Goal: Task Accomplishment & Management: Manage account settings

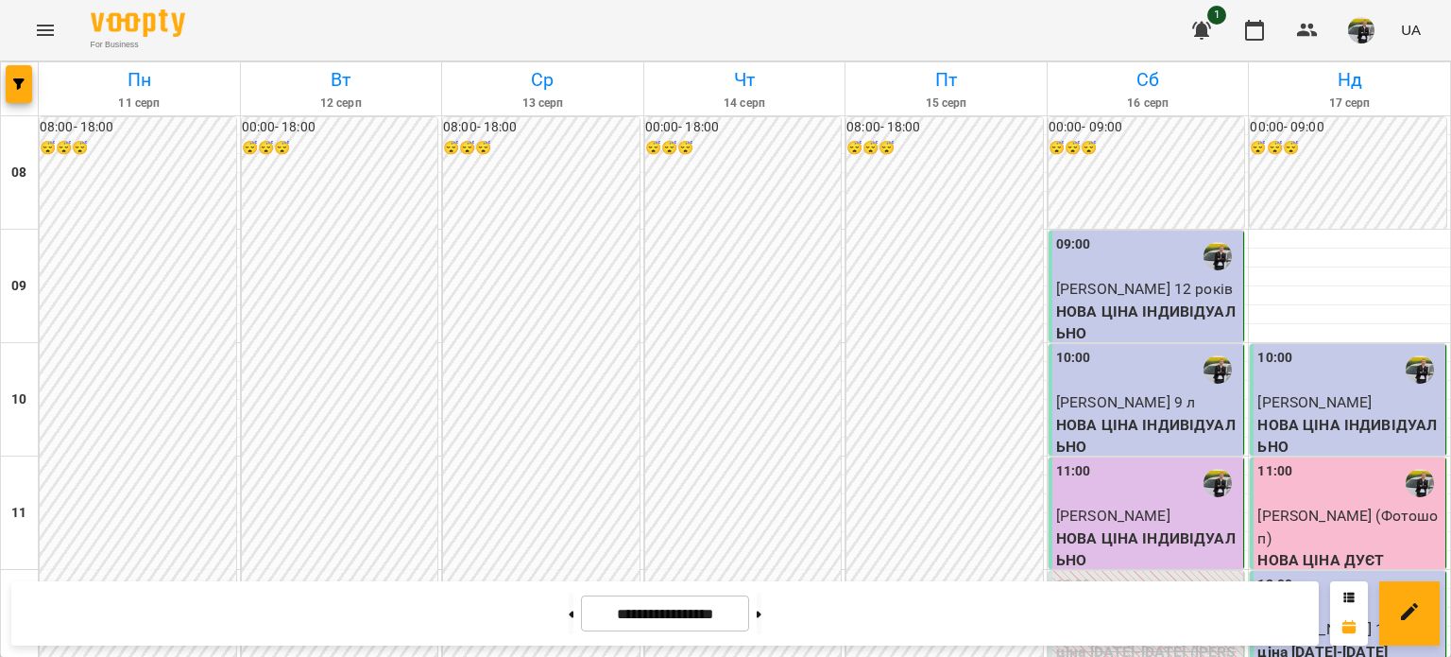
scroll to position [850, 0]
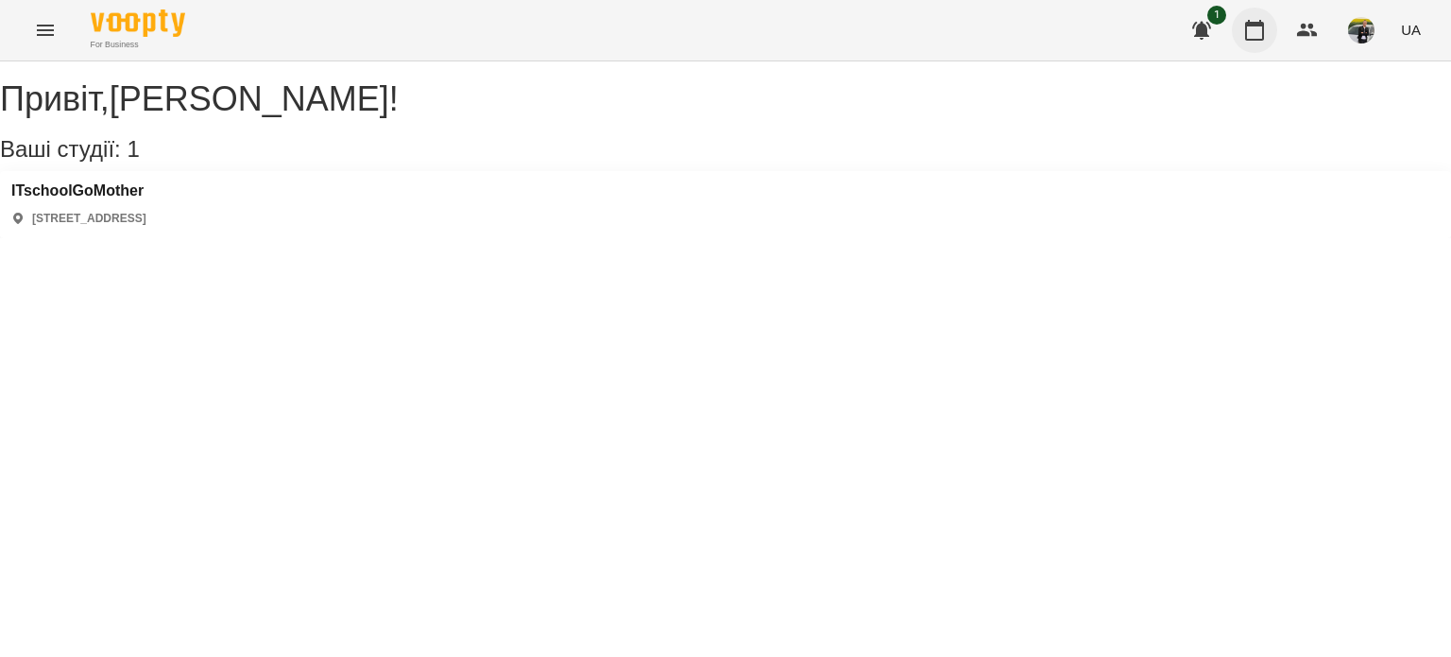
click at [1258, 41] on icon "button" at bounding box center [1254, 30] width 23 height 23
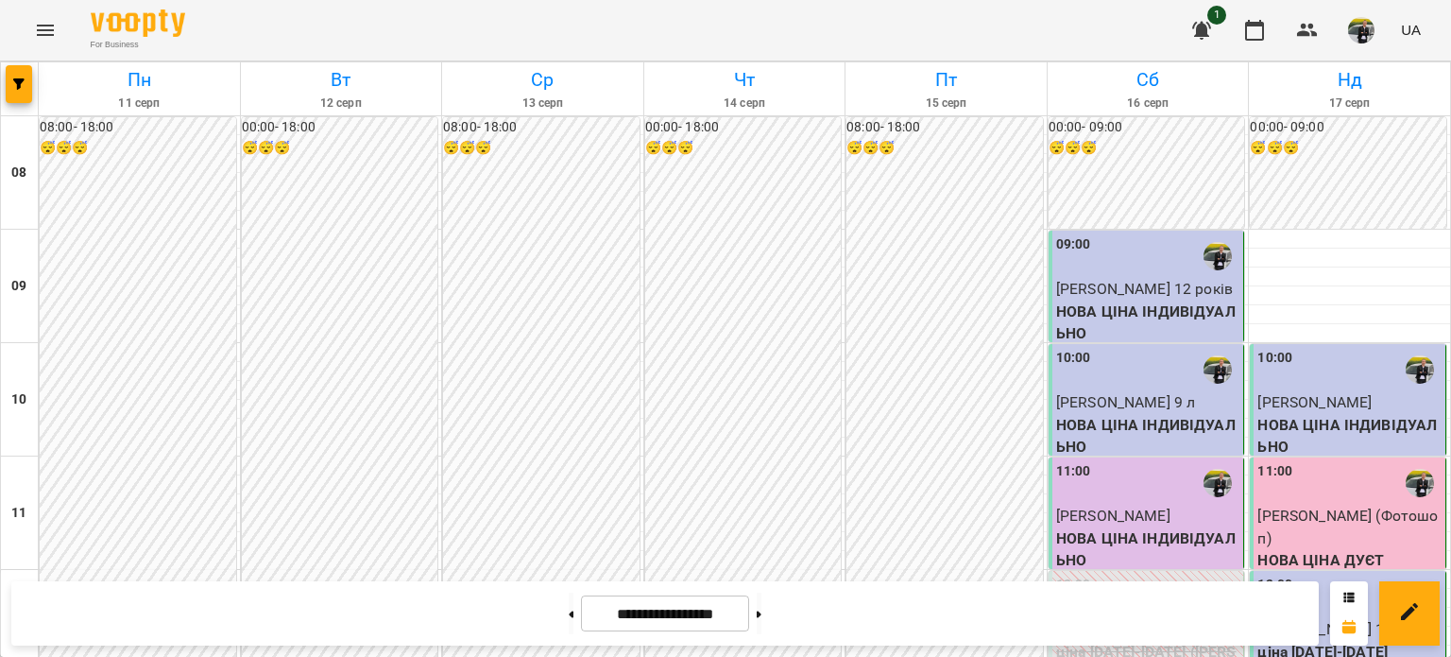
scroll to position [945, 0]
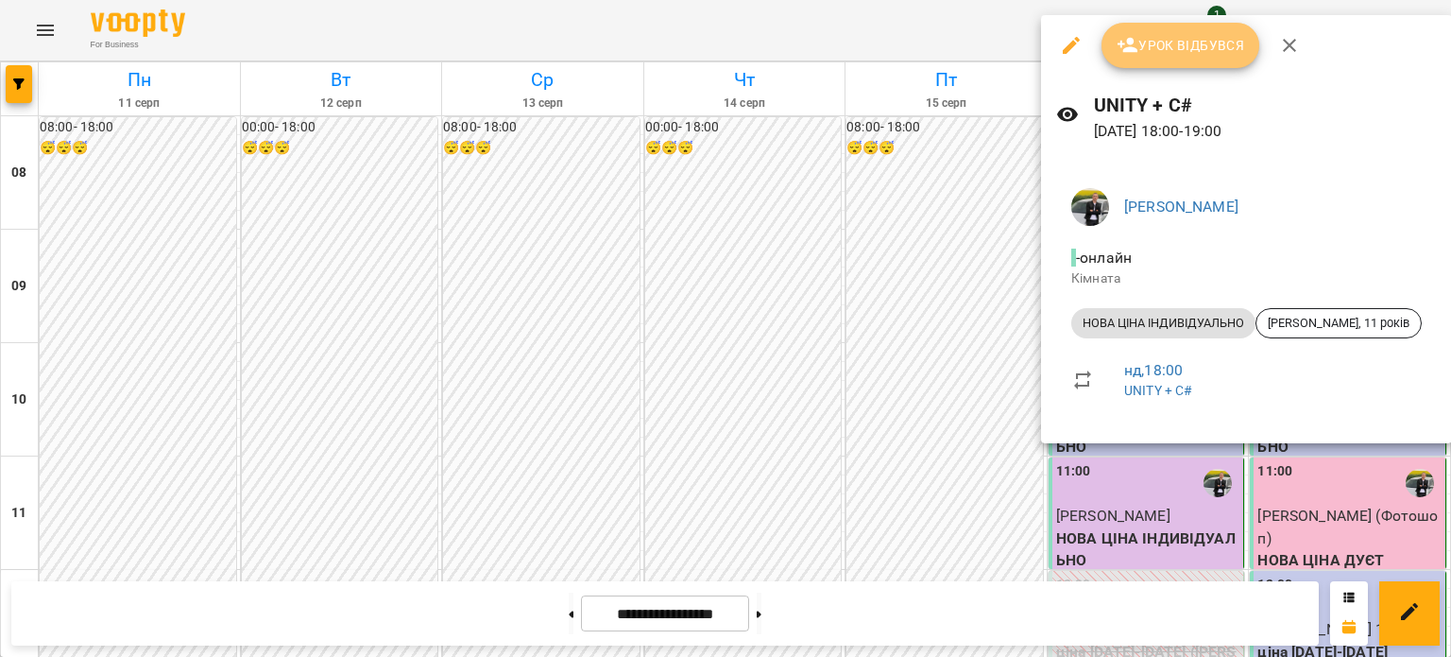
click at [1172, 52] on span "Урок відбувся" at bounding box center [1181, 45] width 128 height 23
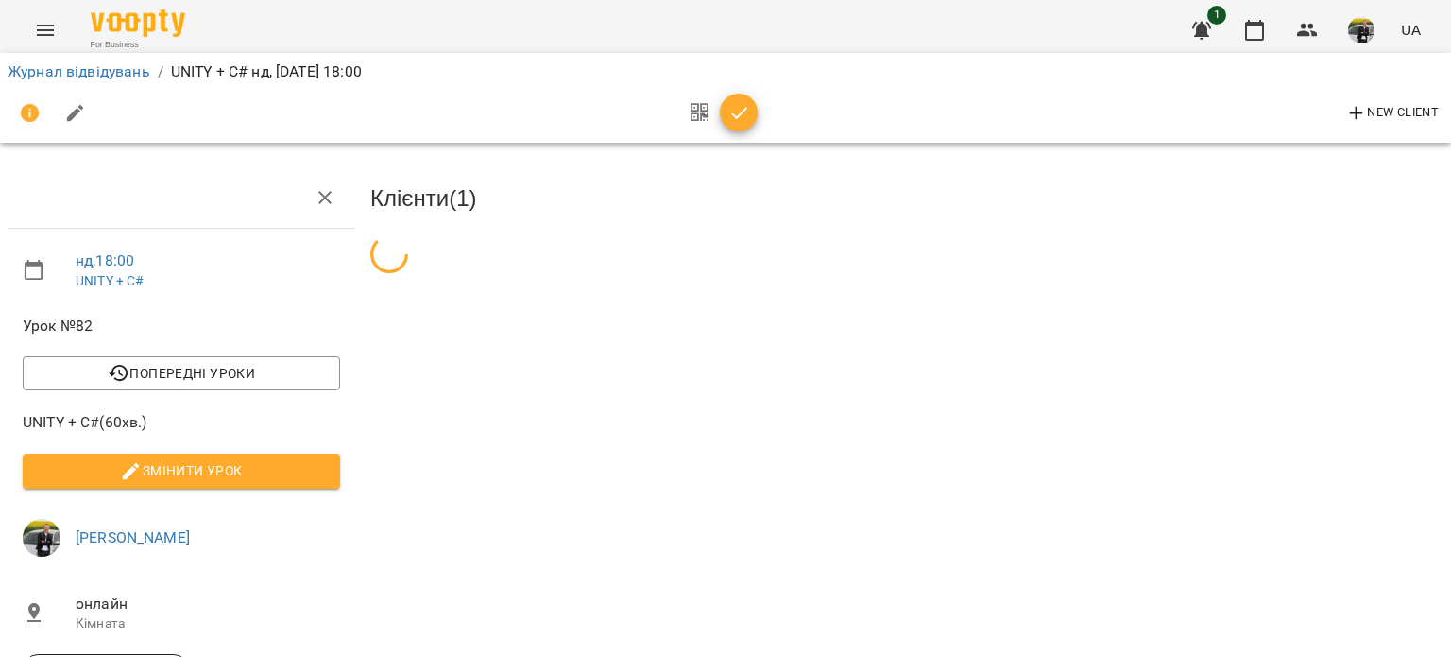
click at [1257, 51] on div "Журнал відвідувань / UNITY + C# нд, 17 серп 2025 18:00 New Client" at bounding box center [725, 97] width 1459 height 97
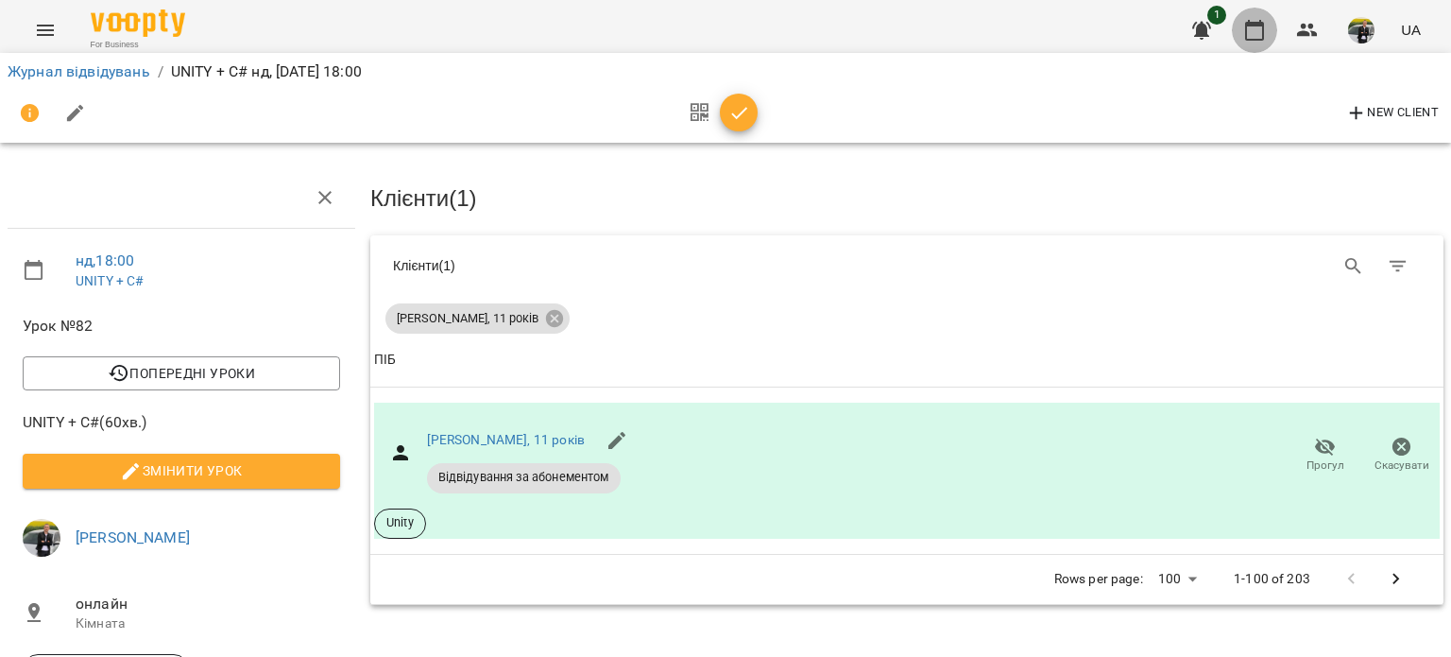
drag, startPoint x: 1256, startPoint y: 31, endPoint x: 1246, endPoint y: 40, distance: 12.7
click at [1256, 33] on icon "button" at bounding box center [1254, 30] width 23 height 23
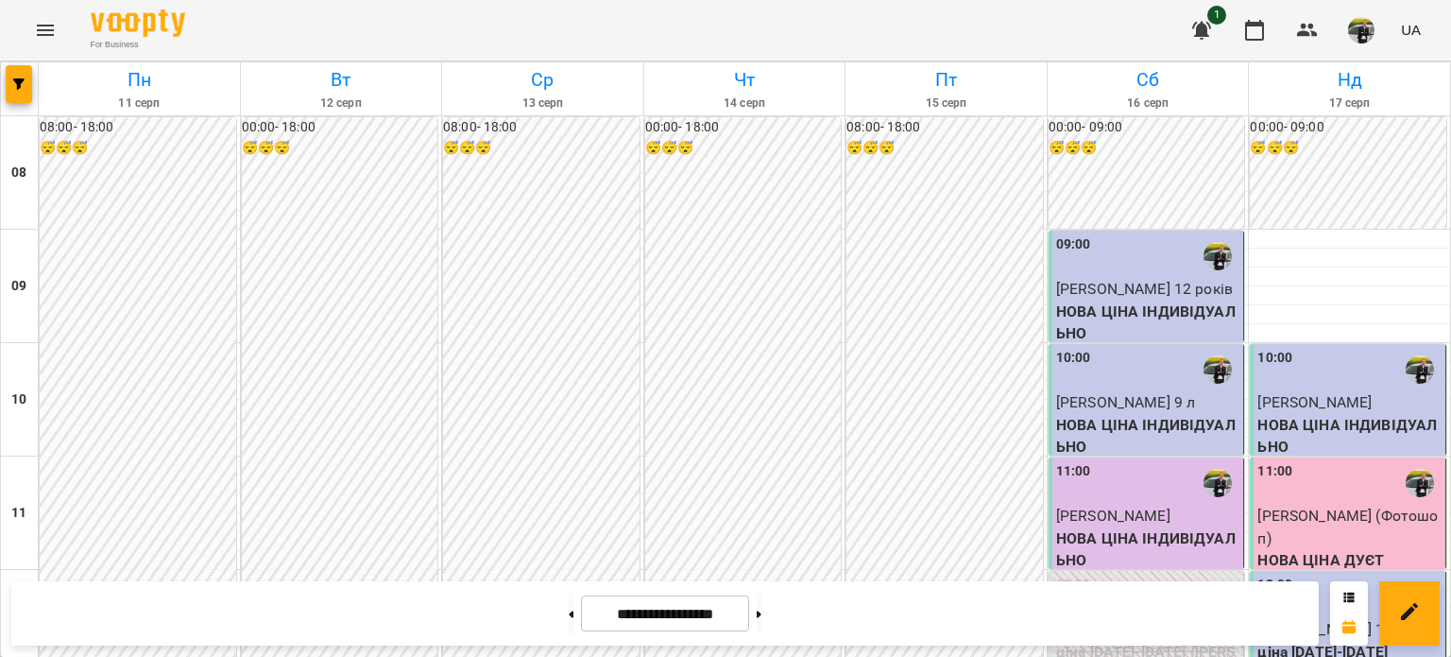
scroll to position [1039, 0]
